Goal: Task Accomplishment & Management: Complete application form

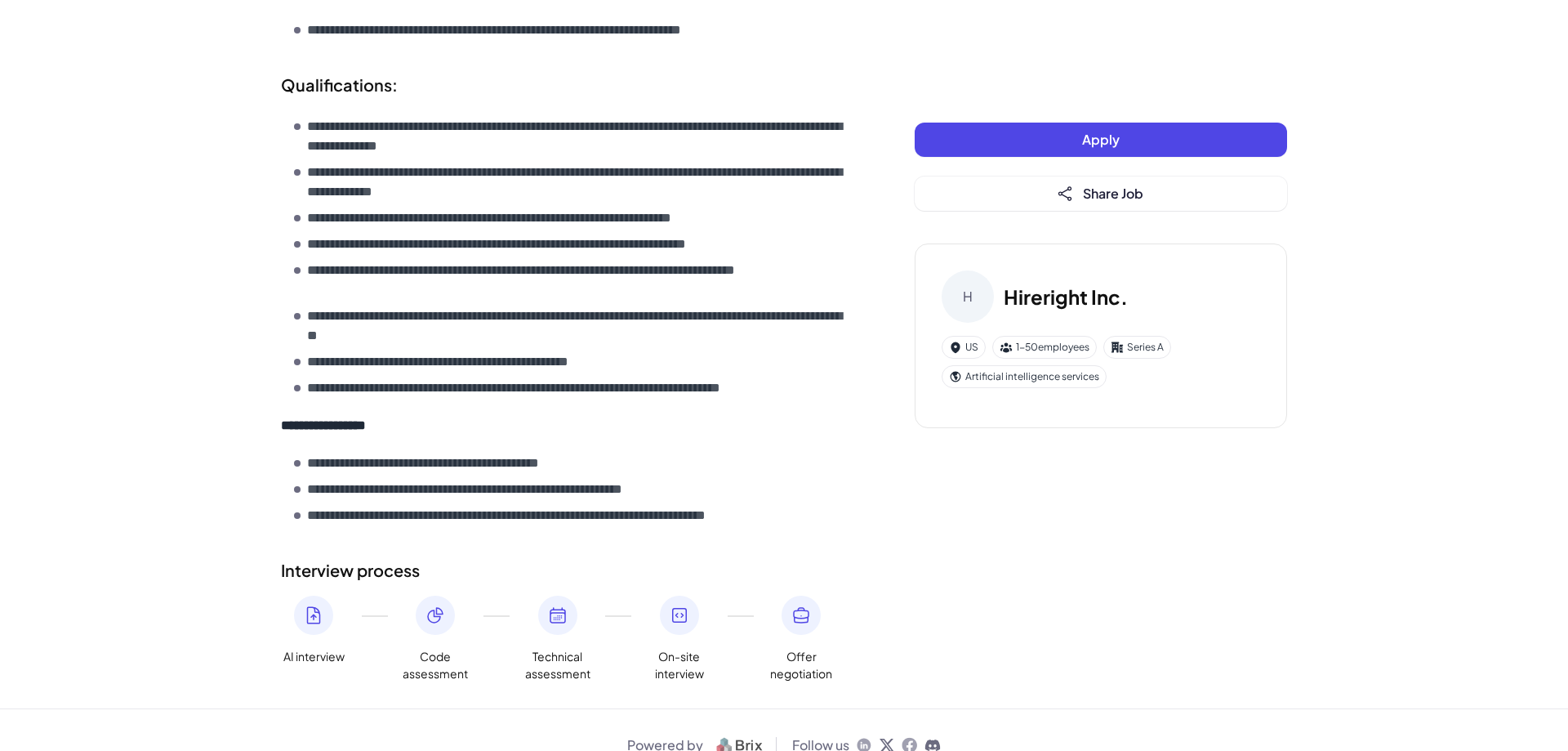
scroll to position [1132, 0]
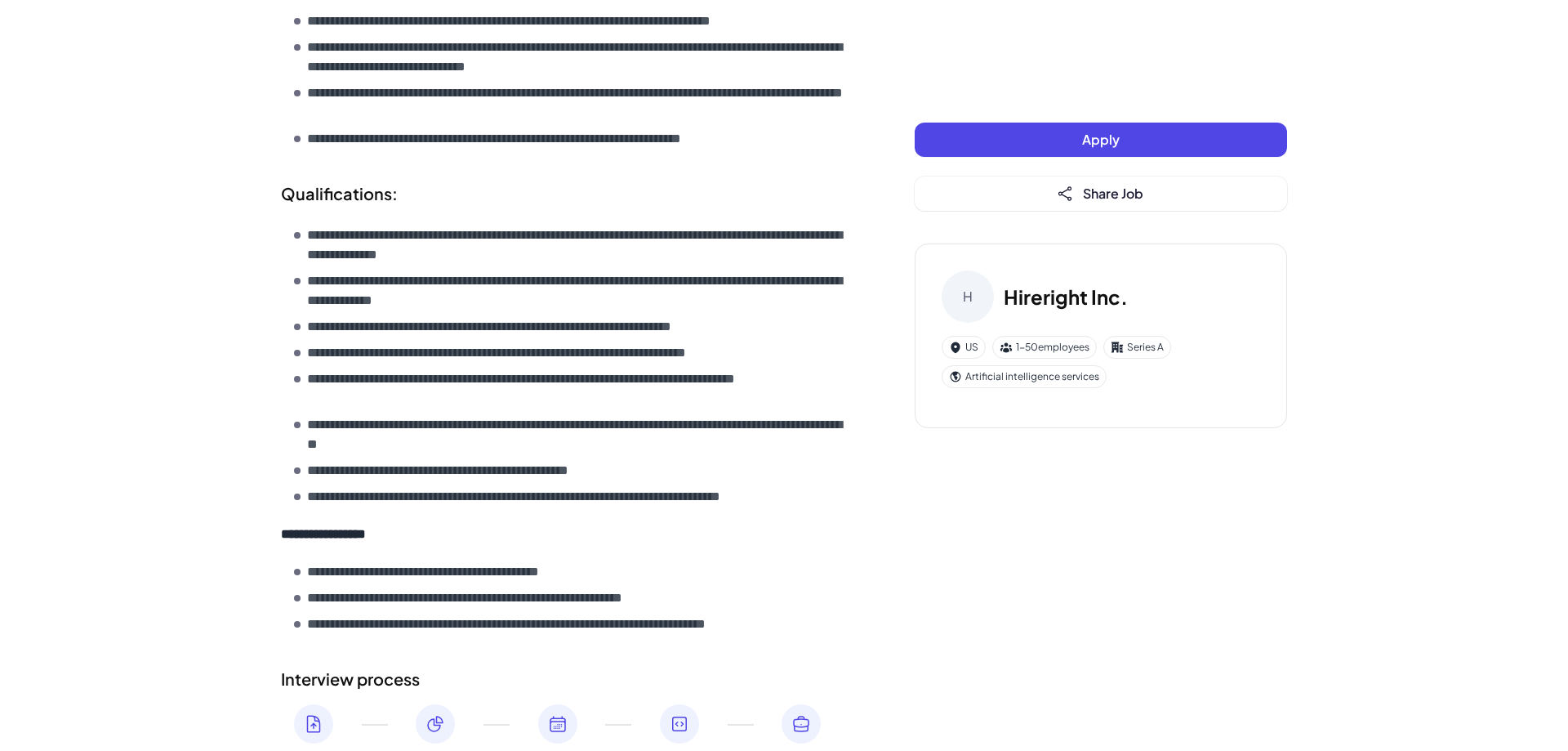
click at [1134, 147] on button "Apply" at bounding box center [1102, 139] width 373 height 34
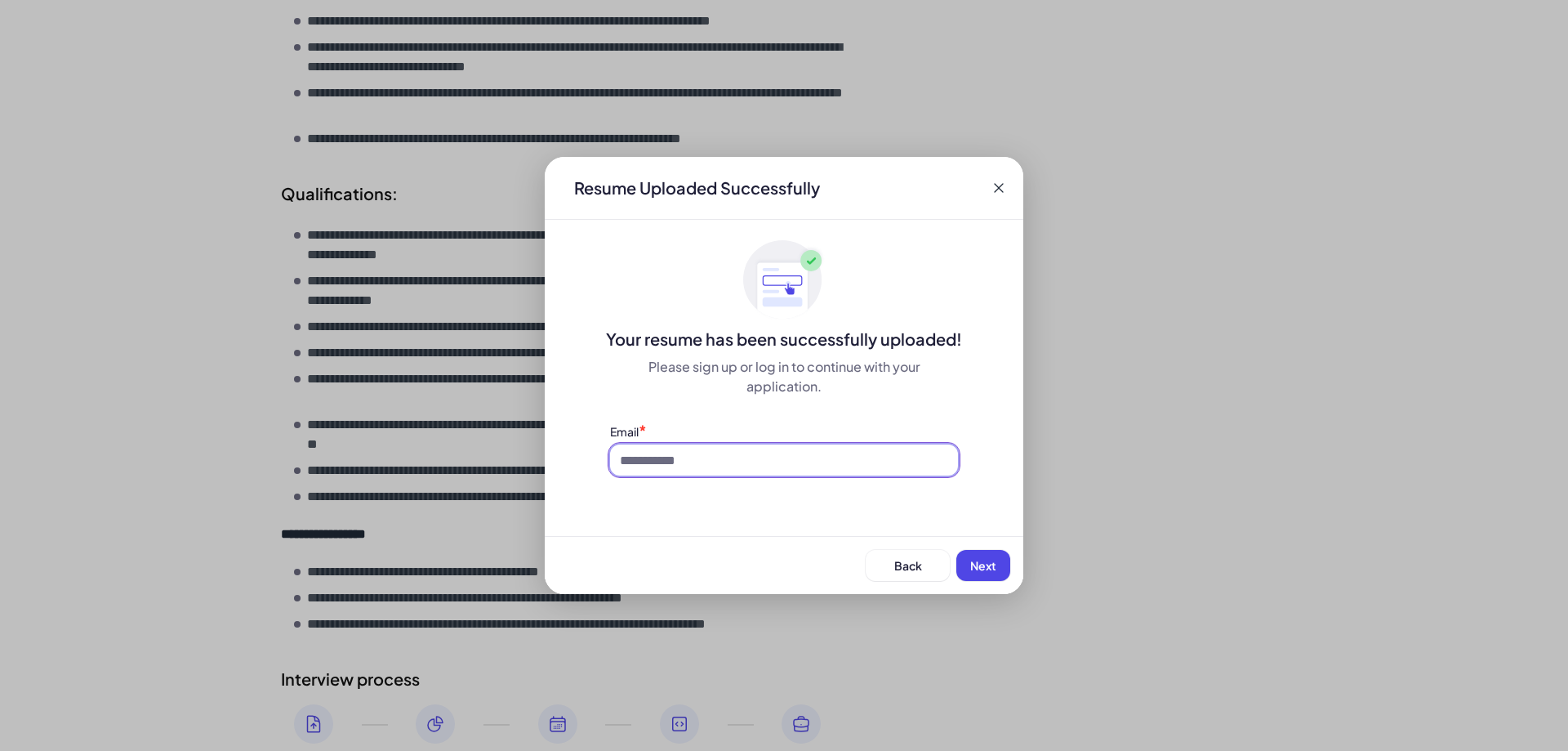
click at [771, 465] on input at bounding box center [784, 460] width 348 height 31
type input "**********"
click at [993, 571] on span "Next" at bounding box center [984, 565] width 26 height 15
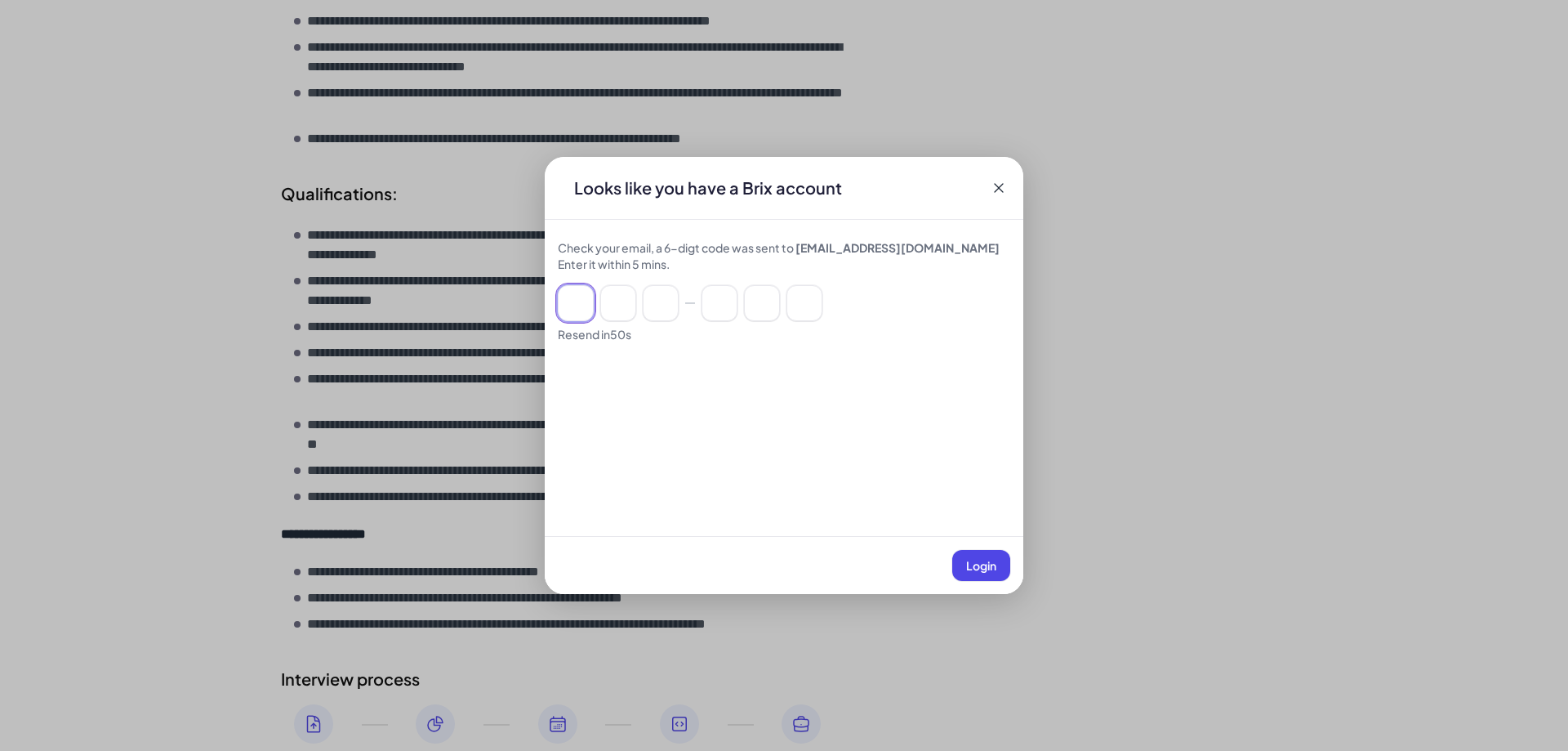
click at [572, 299] on input at bounding box center [575, 303] width 36 height 36
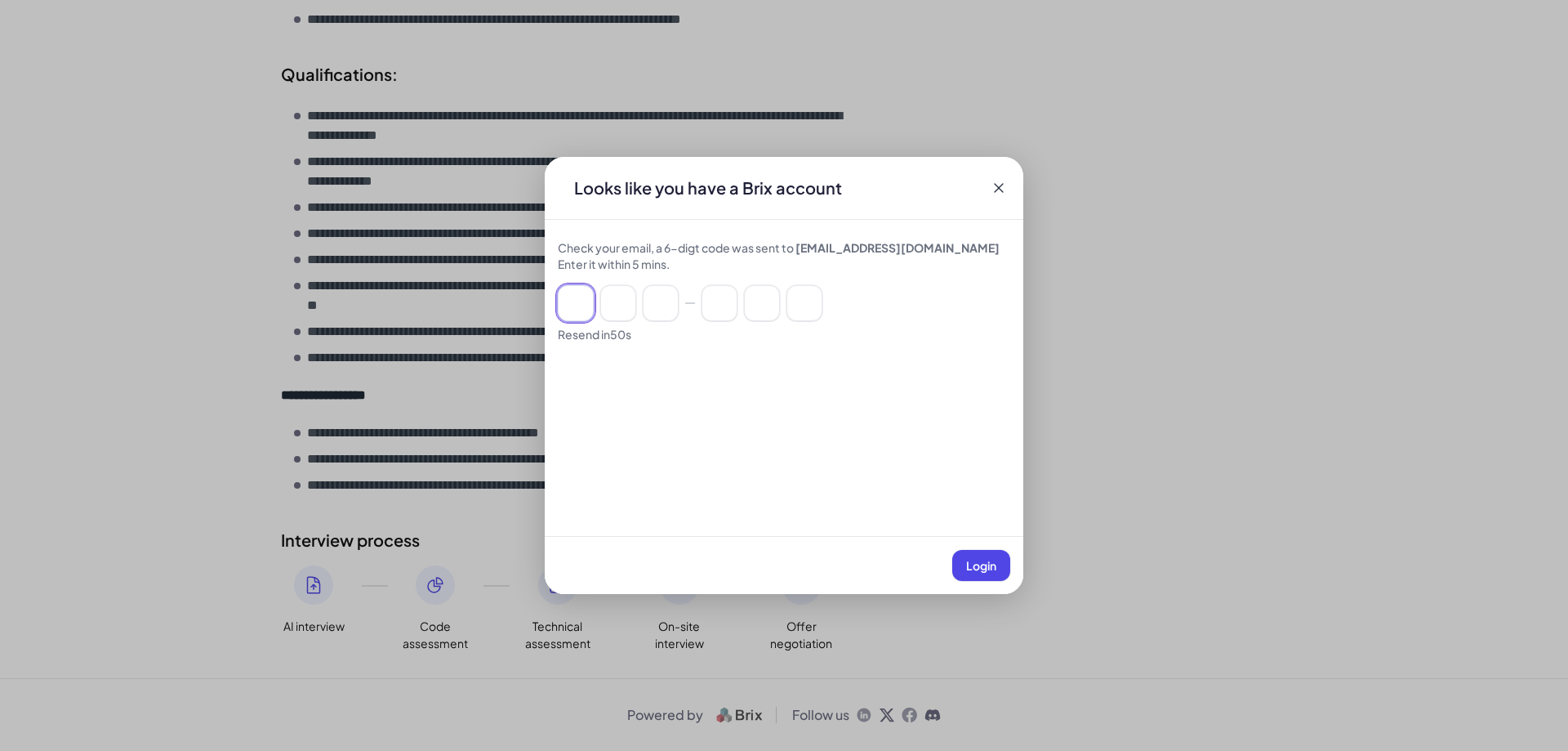
scroll to position [848, 0]
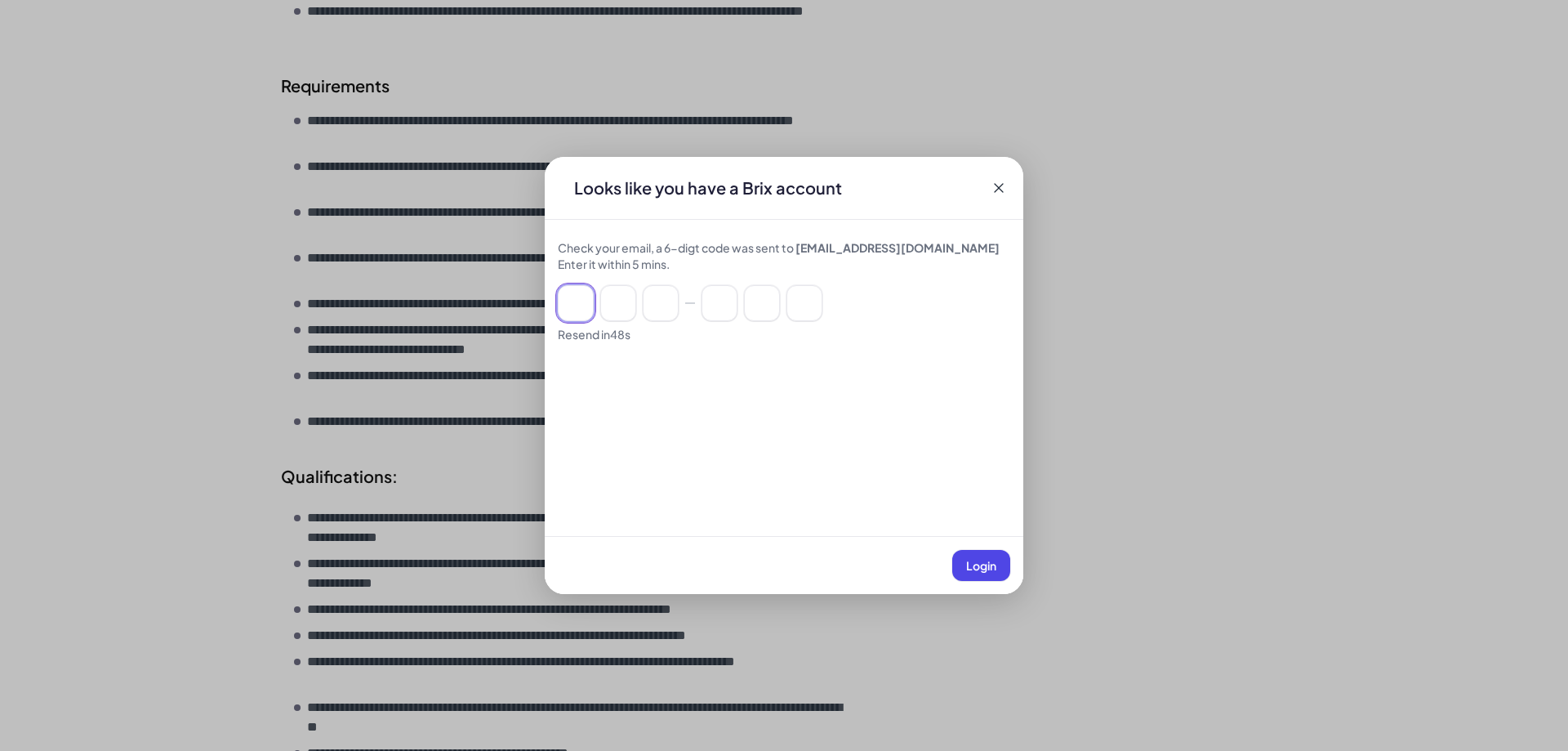
type input "*"
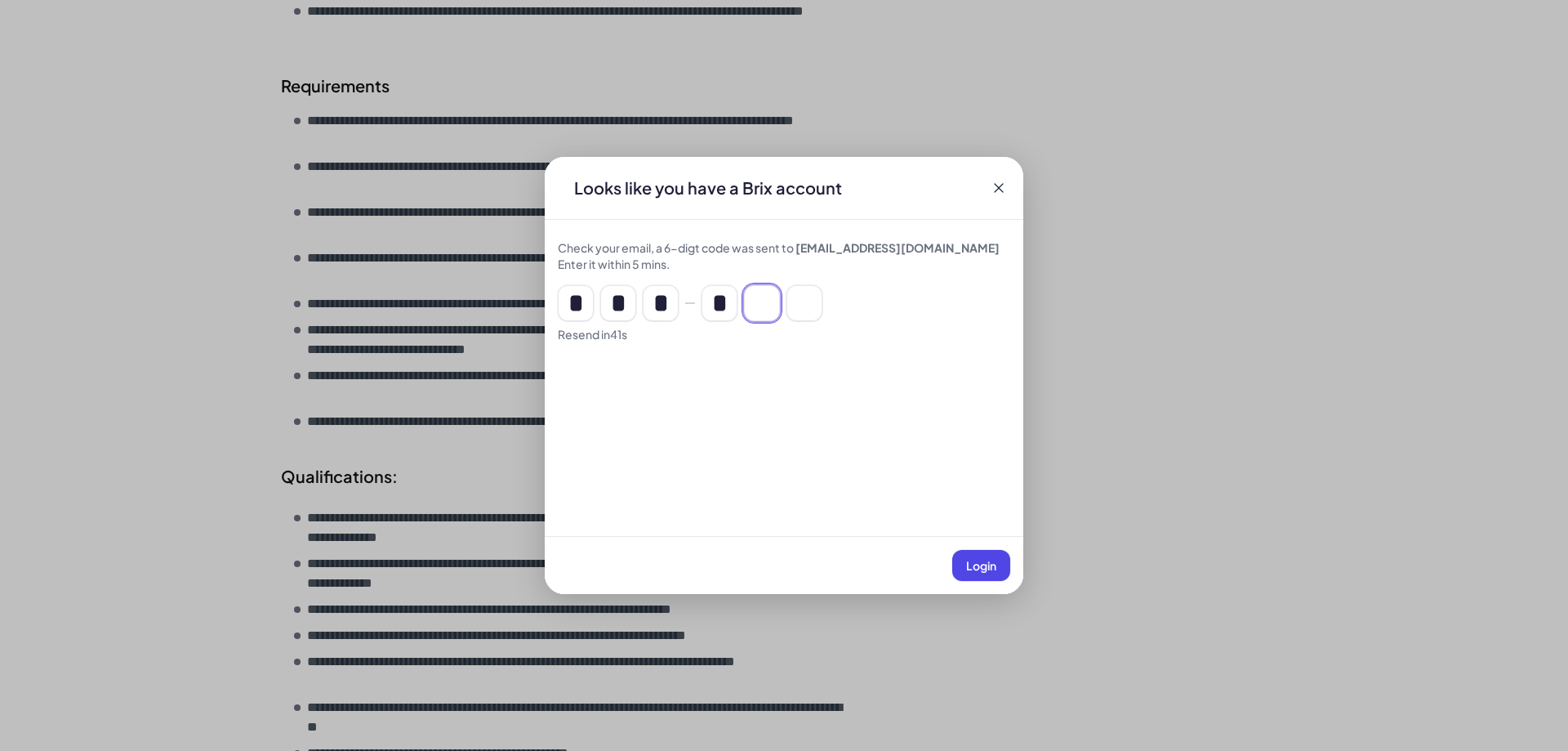
type input "*"
click at [960, 557] on button "Login" at bounding box center [981, 565] width 58 height 31
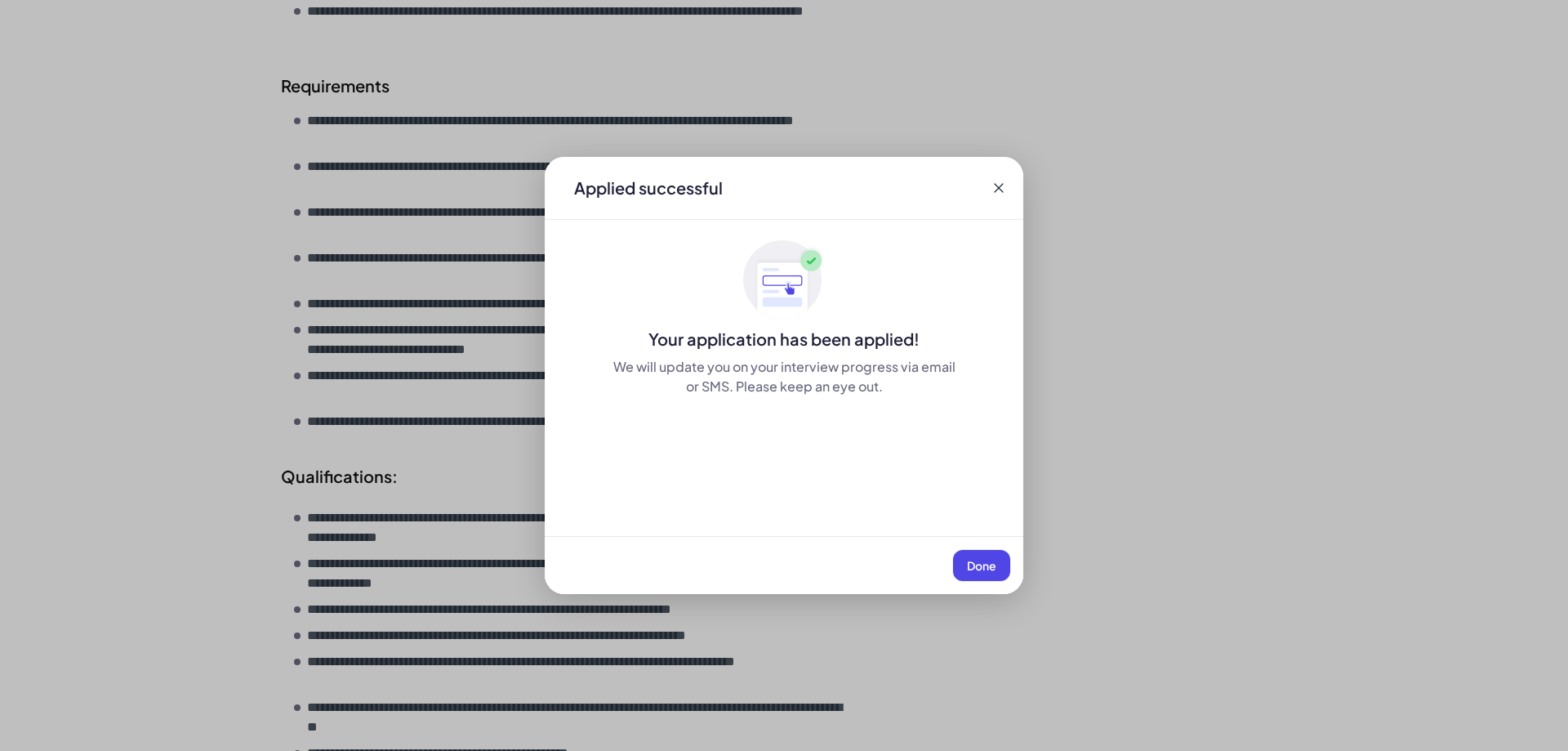
click at [989, 573] on button "Done" at bounding box center [981, 565] width 57 height 31
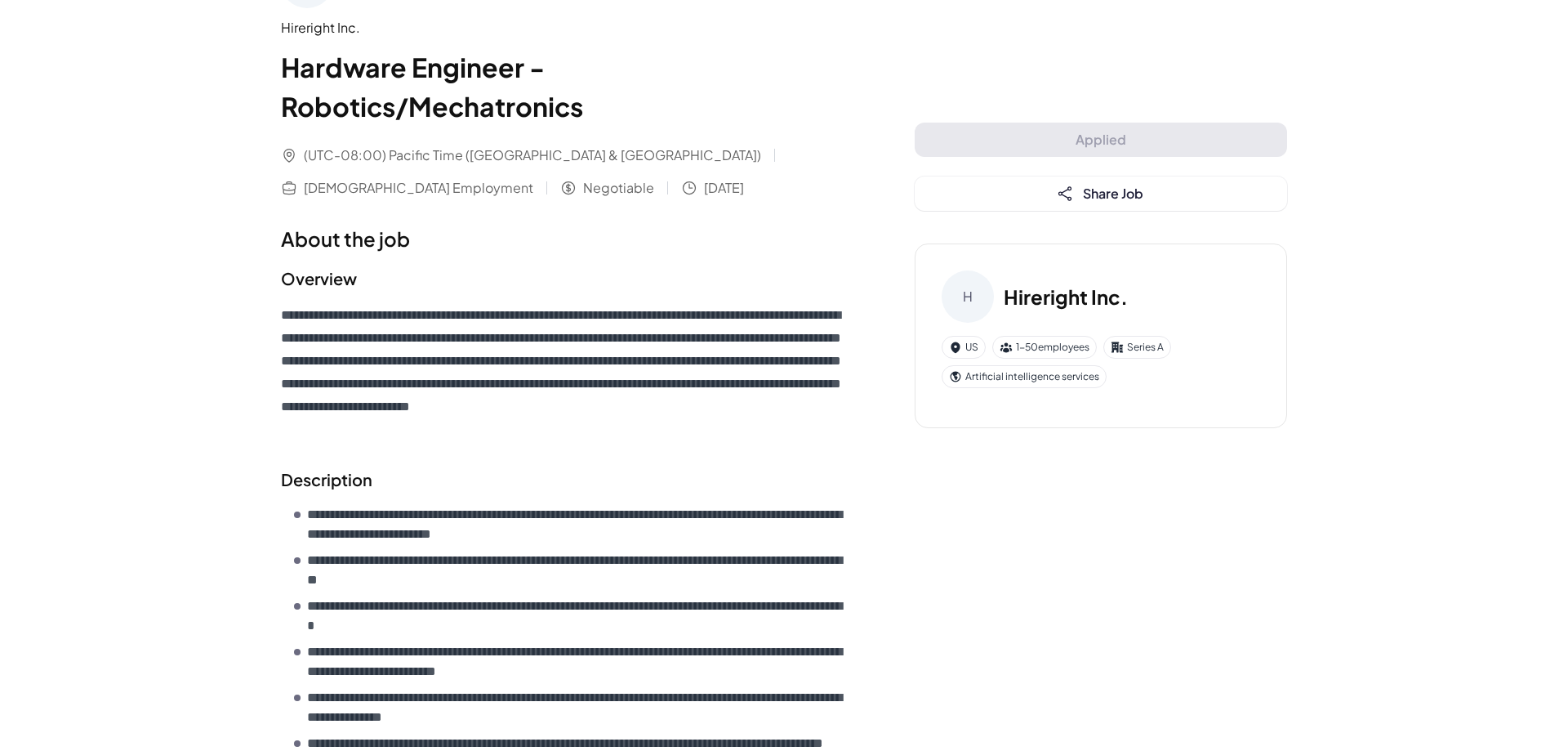
scroll to position [0, 0]
